Goal: Task Accomplishment & Management: Manage account settings

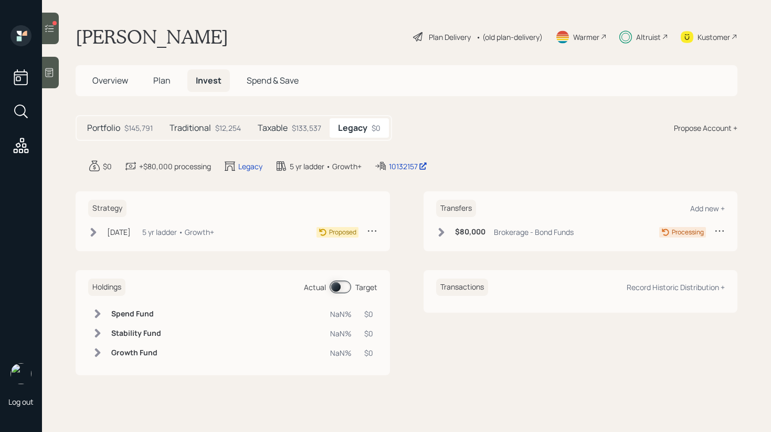
click at [436, 231] on icon at bounding box center [441, 232] width 11 height 11
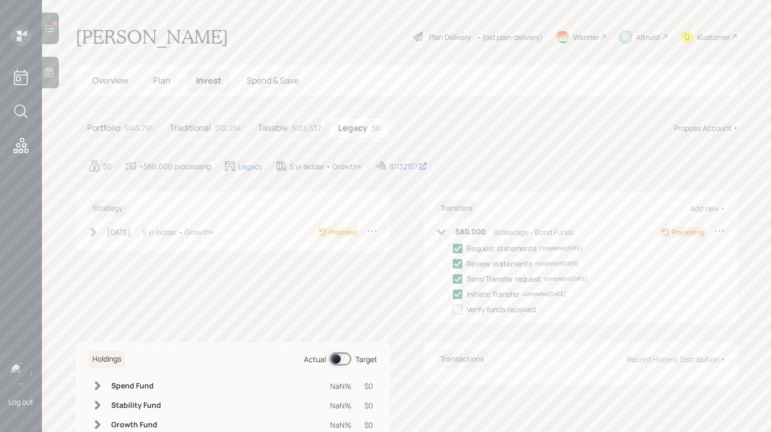
click at [438, 228] on icon at bounding box center [441, 232] width 11 height 11
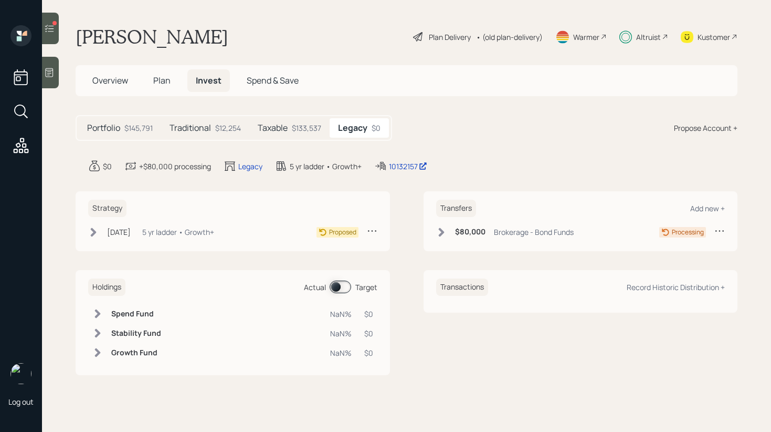
click at [301, 125] on div "$133,537" at bounding box center [306, 127] width 29 height 11
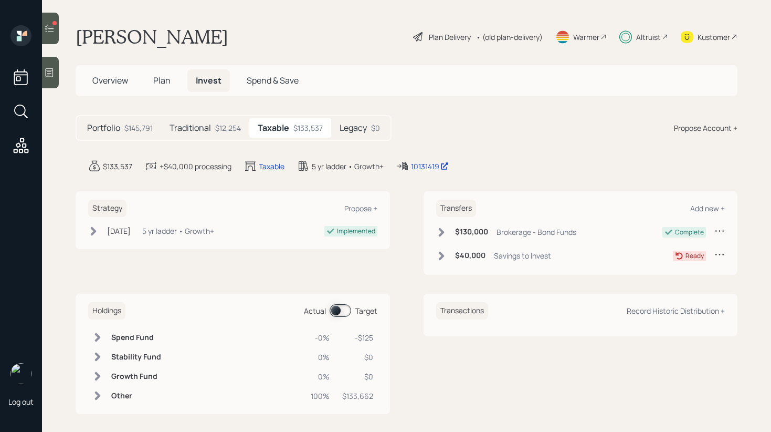
click at [97, 395] on icon at bounding box center [97, 395] width 11 height 11
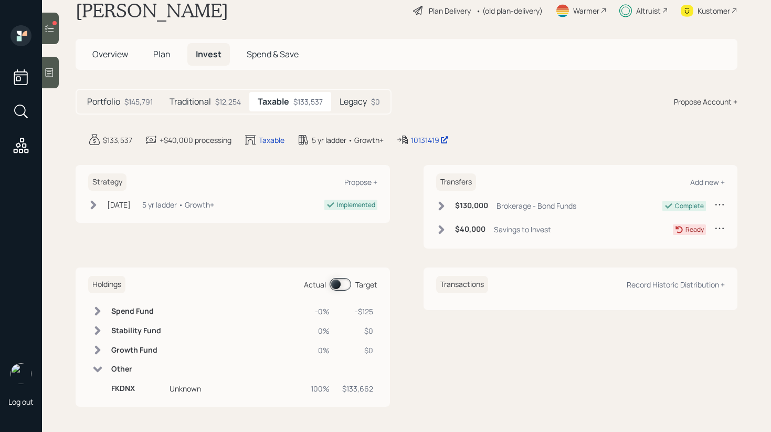
scroll to position [24, 0]
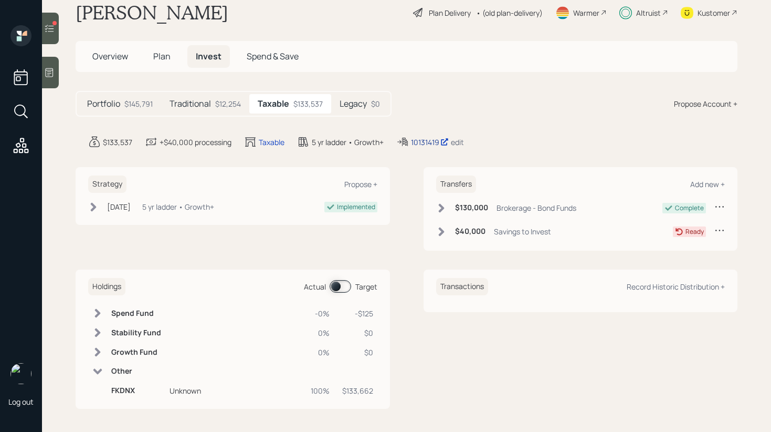
click at [418, 139] on div "10131419" at bounding box center [430, 142] width 38 height 11
click at [50, 28] on icon at bounding box center [49, 28] width 9 height 7
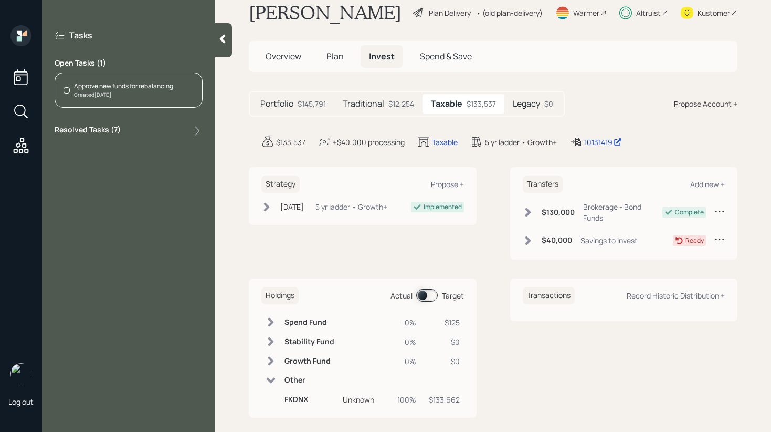
click at [198, 137] on div "Tasks Open Tasks ( 1 ) Approve new funds for rebalancing Created [DATE] Resolve…" at bounding box center [128, 83] width 173 height 116
click at [196, 133] on icon at bounding box center [197, 131] width 4 height 9
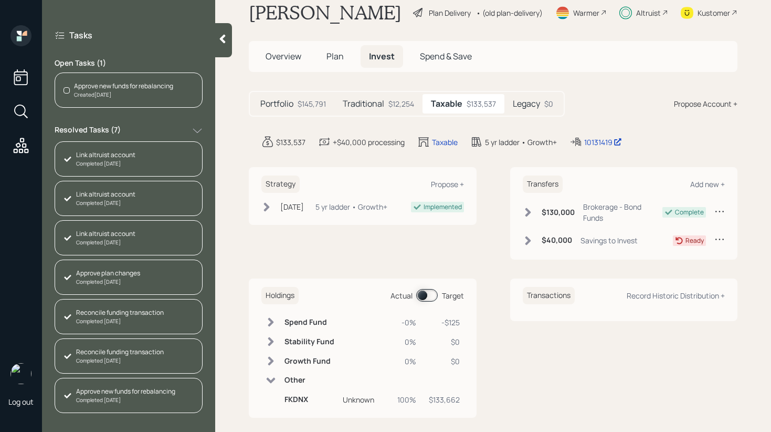
click at [196, 133] on icon at bounding box center [197, 130] width 11 height 11
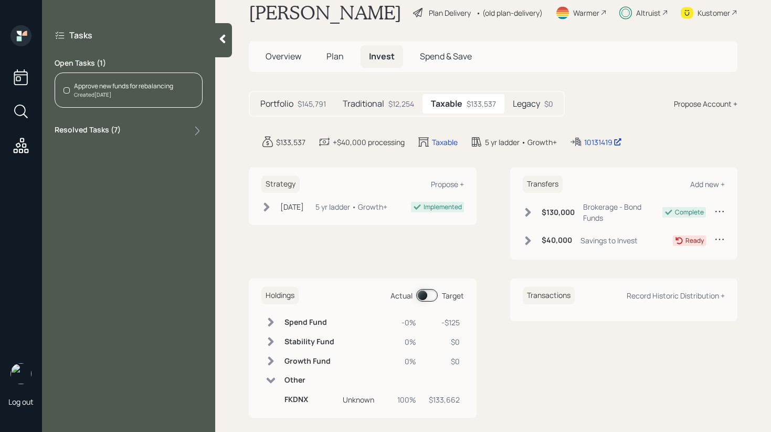
click at [219, 40] on icon at bounding box center [222, 39] width 11 height 11
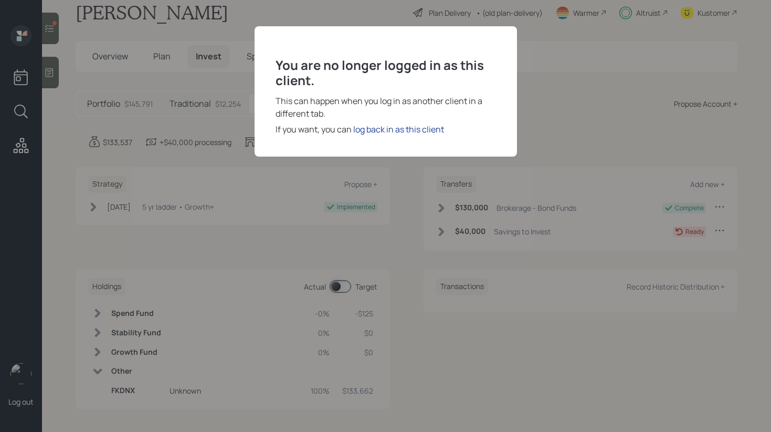
click at [429, 126] on div "log back in as this client" at bounding box center [398, 129] width 91 height 13
